Goal: Use online tool/utility: Utilize a website feature to perform a specific function

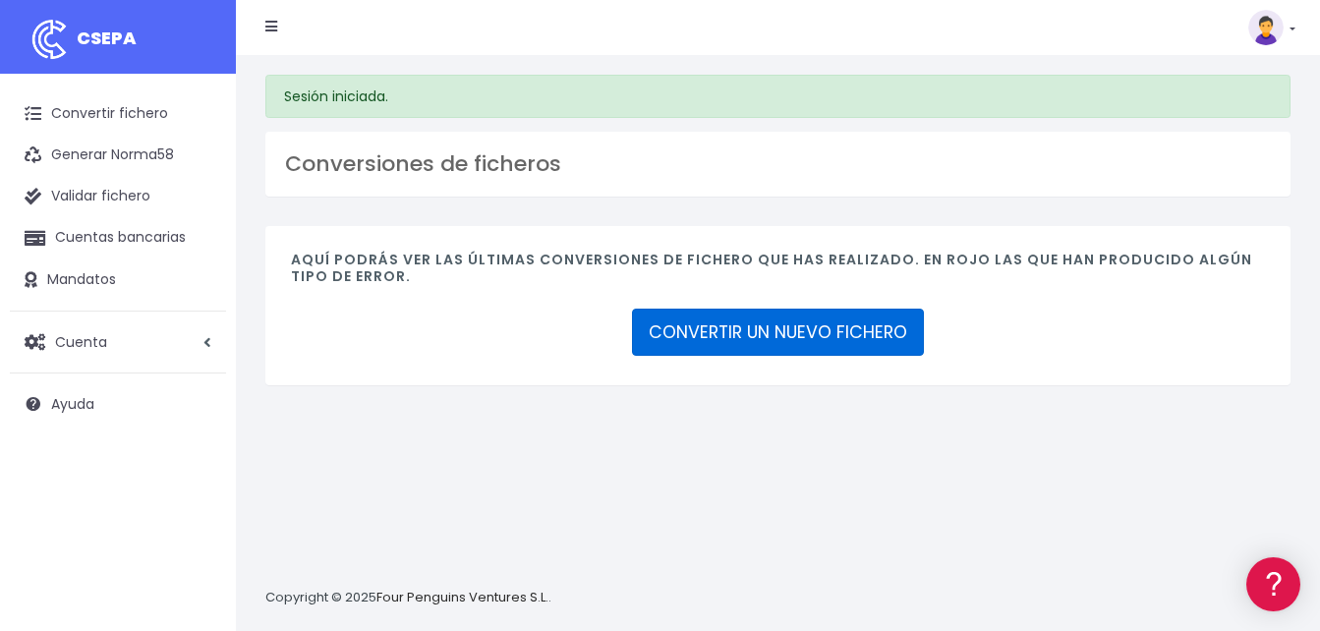
click at [773, 329] on link "CONVERTIR UN NUEVO FICHERO" at bounding box center [778, 332] width 292 height 47
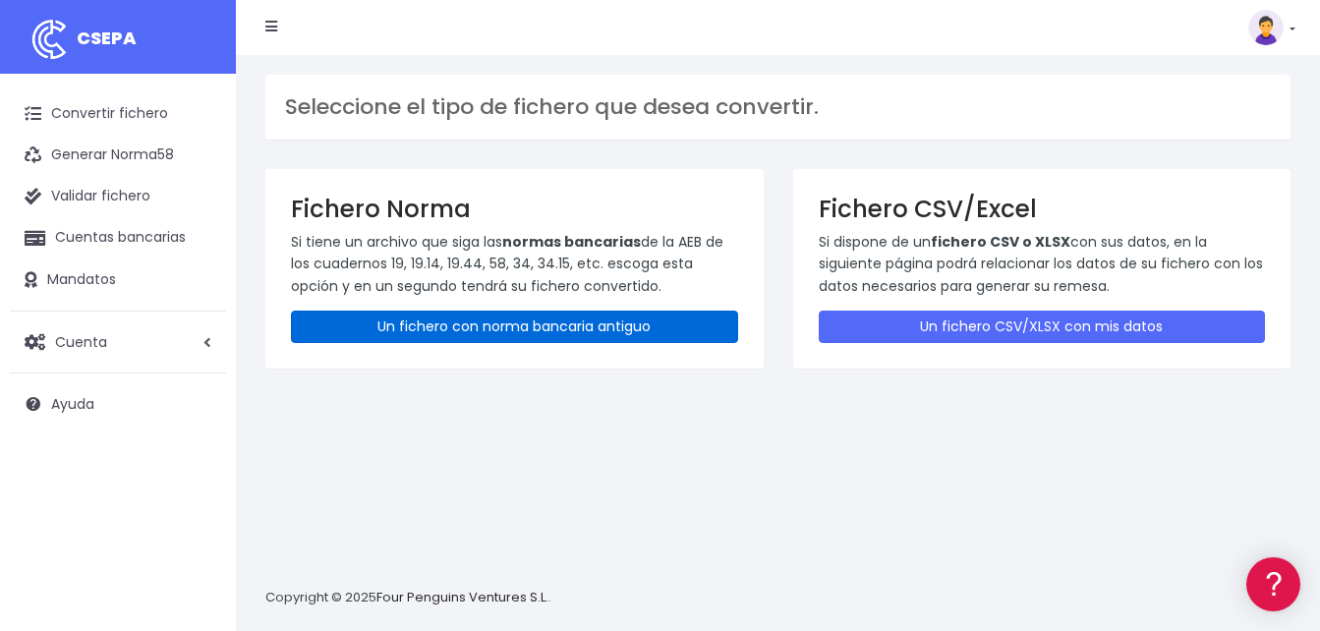
click at [548, 322] on link "Un fichero con norma bancaria antiguo" at bounding box center [514, 327] width 447 height 32
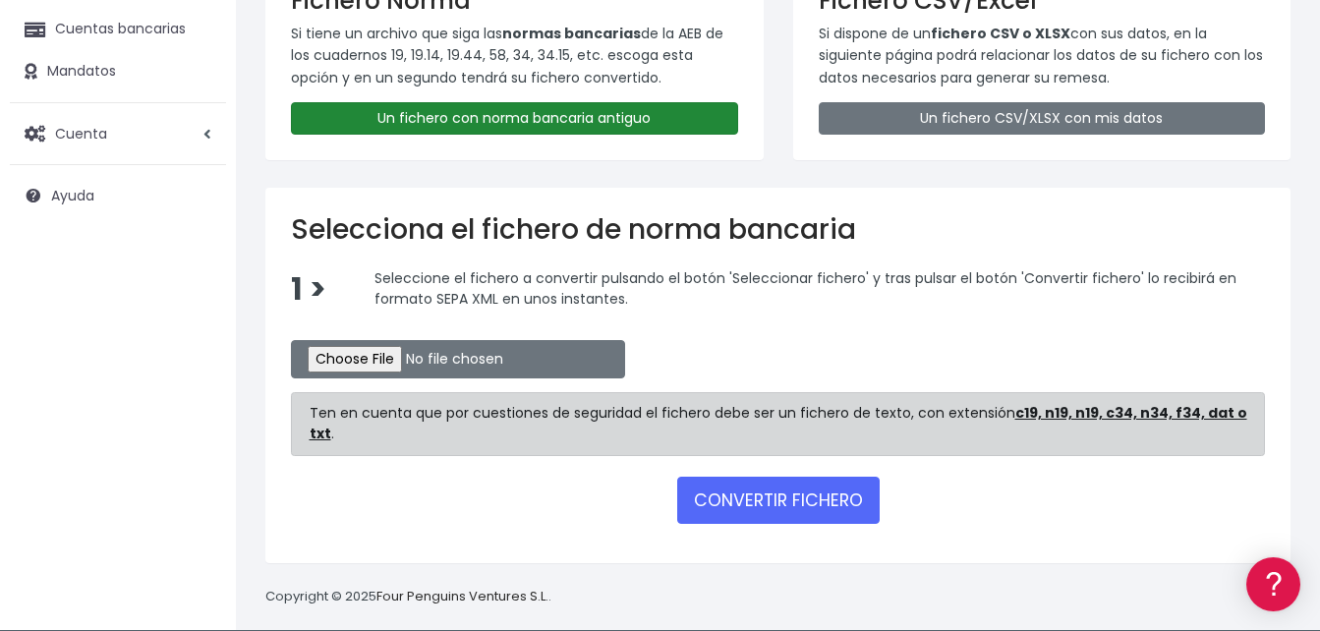
scroll to position [226, 0]
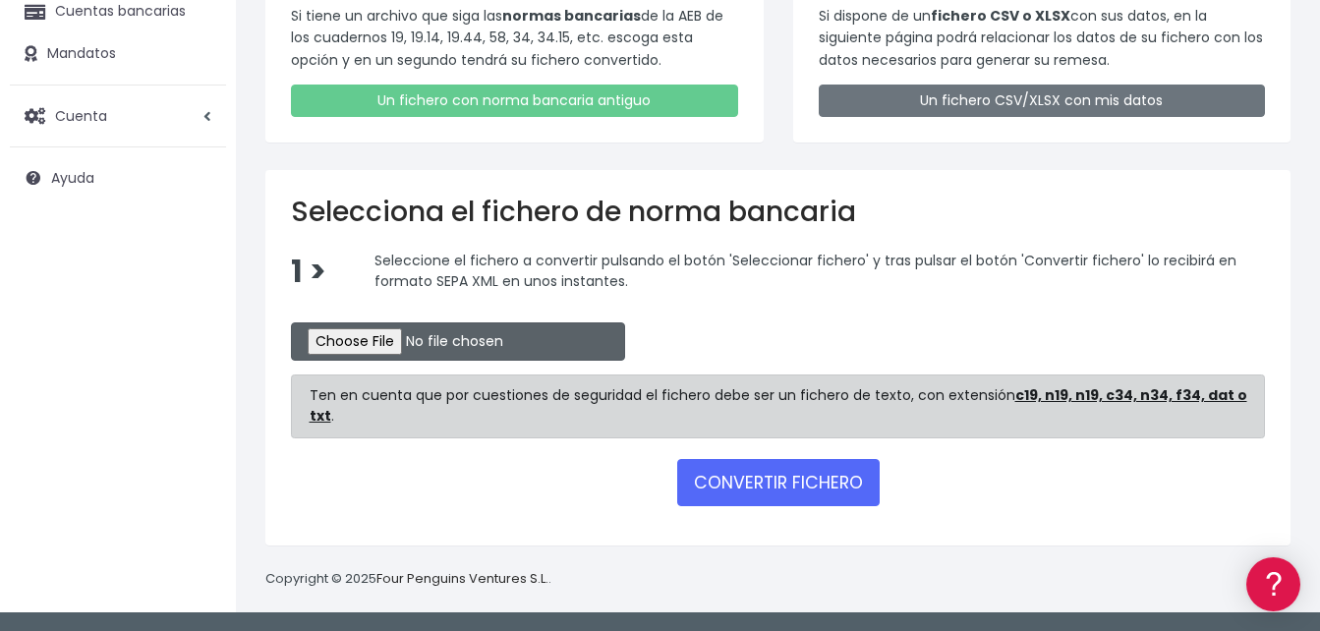
click at [373, 337] on input "file" at bounding box center [458, 341] width 334 height 38
type input "C:\fakepath\SEPA_N34- OP- 25003.txt"
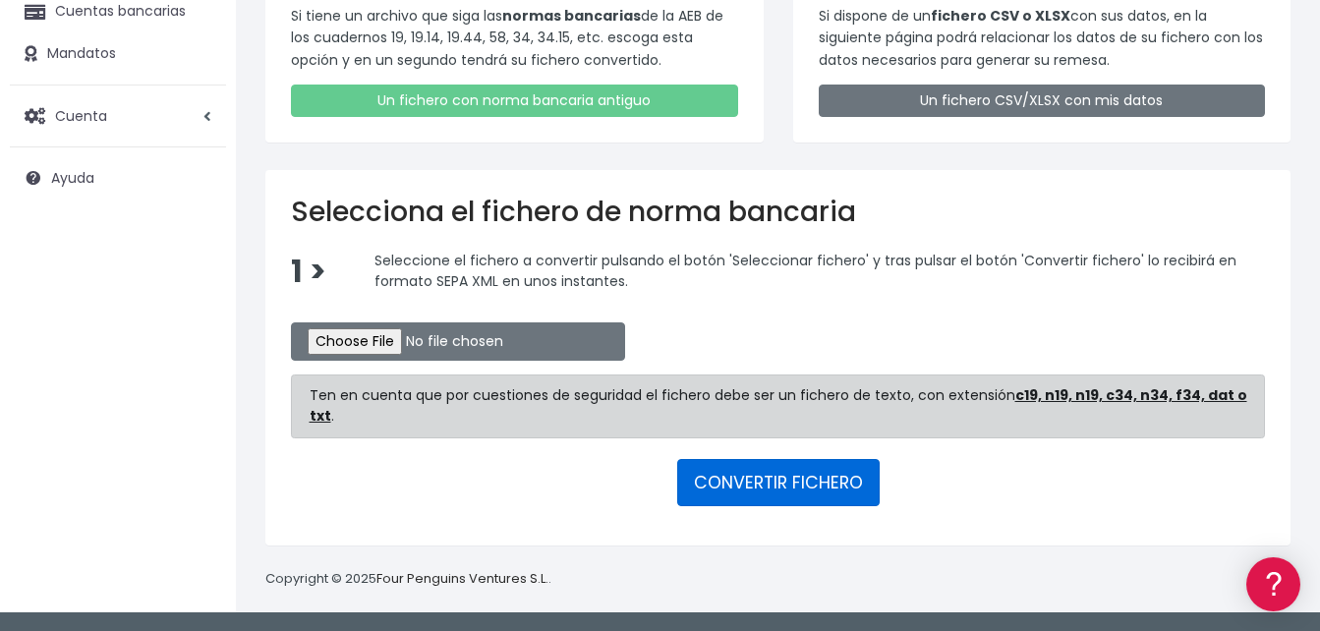
click at [777, 477] on button "CONVERTIR FICHERO" at bounding box center [778, 482] width 203 height 47
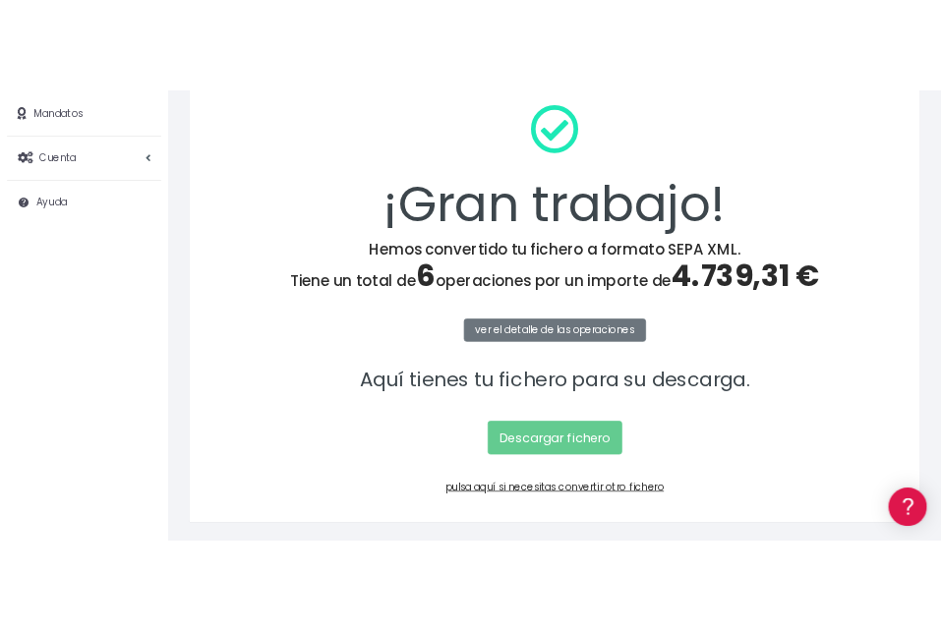
scroll to position [295, 0]
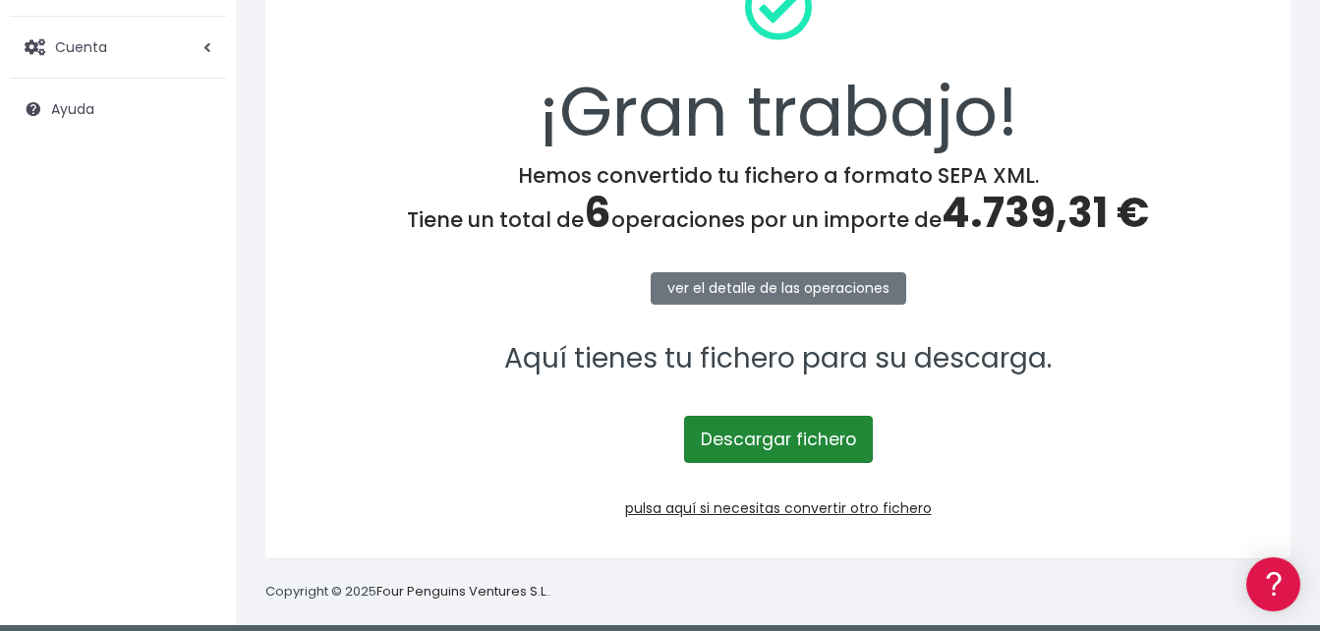
click at [777, 438] on link "Descargar fichero" at bounding box center [778, 439] width 189 height 47
